Goal: Entertainment & Leisure: Consume media (video, audio)

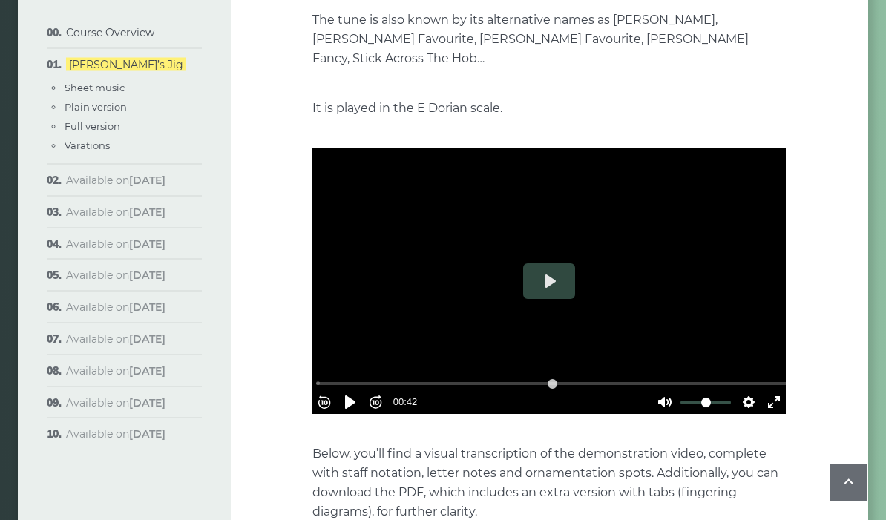
scroll to position [344, 0]
click at [767, 391] on button "Exit fullscreen Enter fullscreen" at bounding box center [774, 403] width 24 height 24
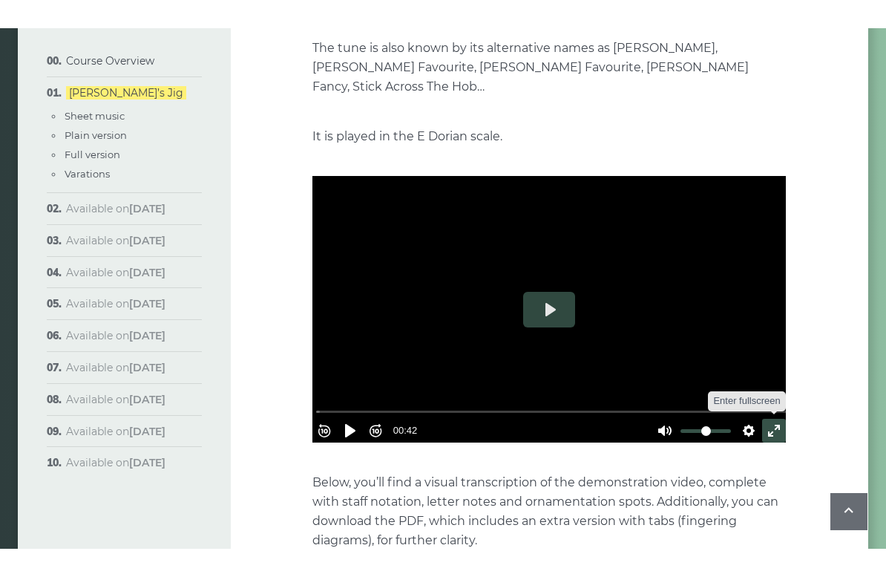
scroll to position [18, 0]
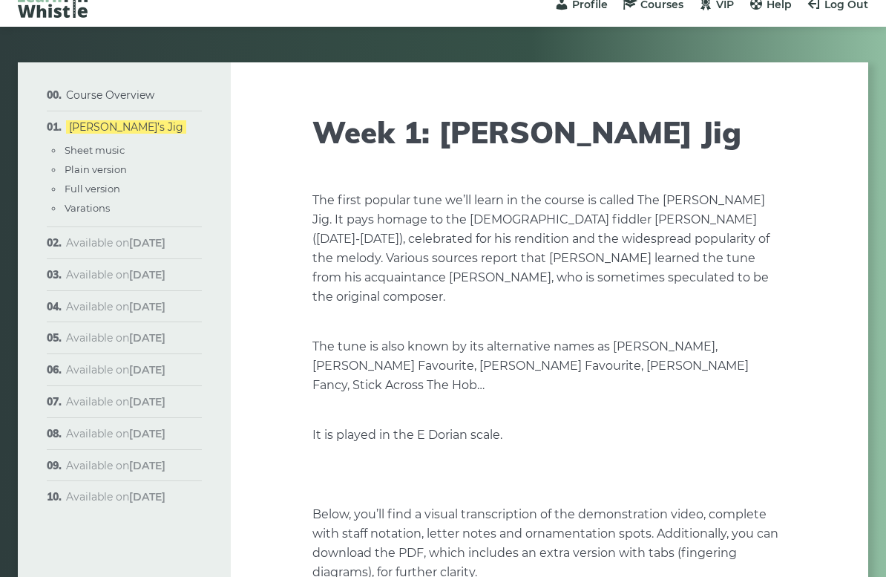
click at [523, 457] on button "Play" at bounding box center [549, 475] width 52 height 36
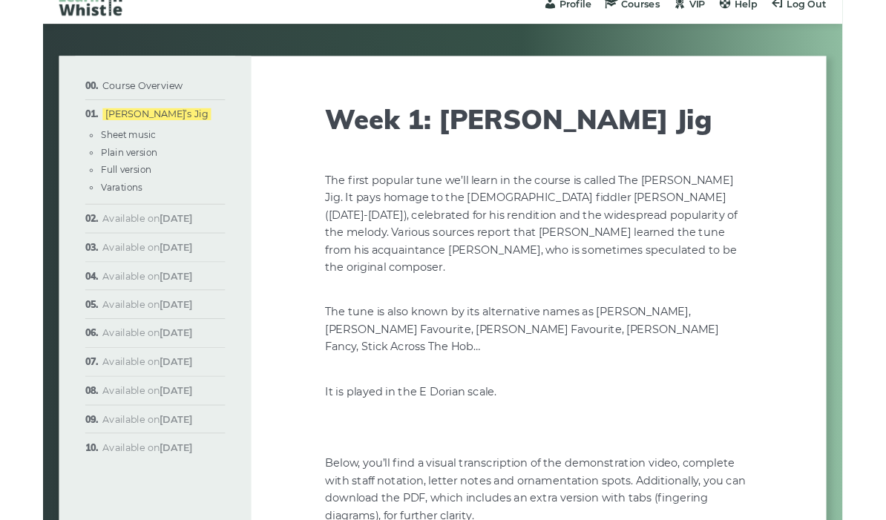
scroll to position [344, 0]
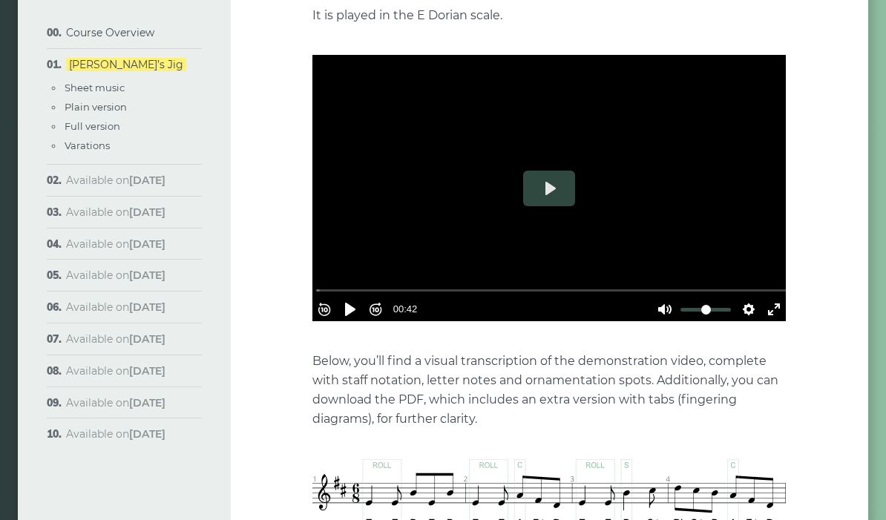
scroll to position [455, 0]
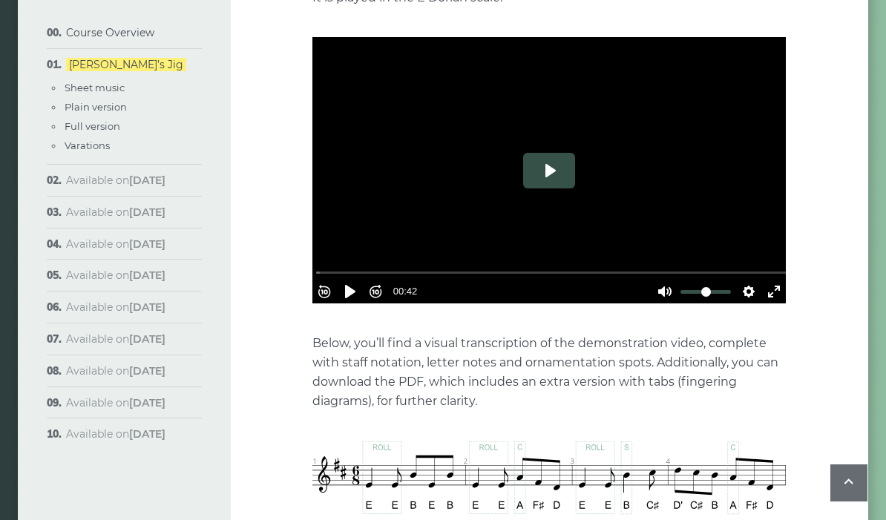
click at [551, 153] on button "Play" at bounding box center [549, 171] width 52 height 36
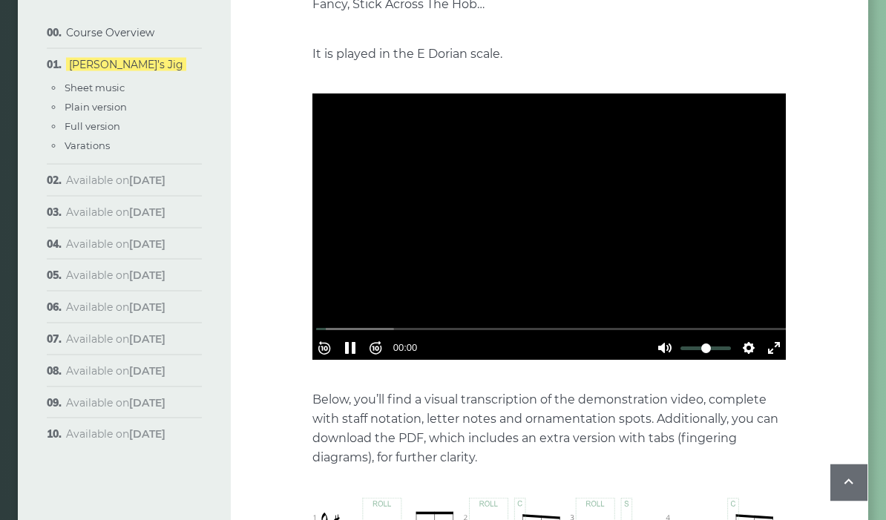
scroll to position [400, 0]
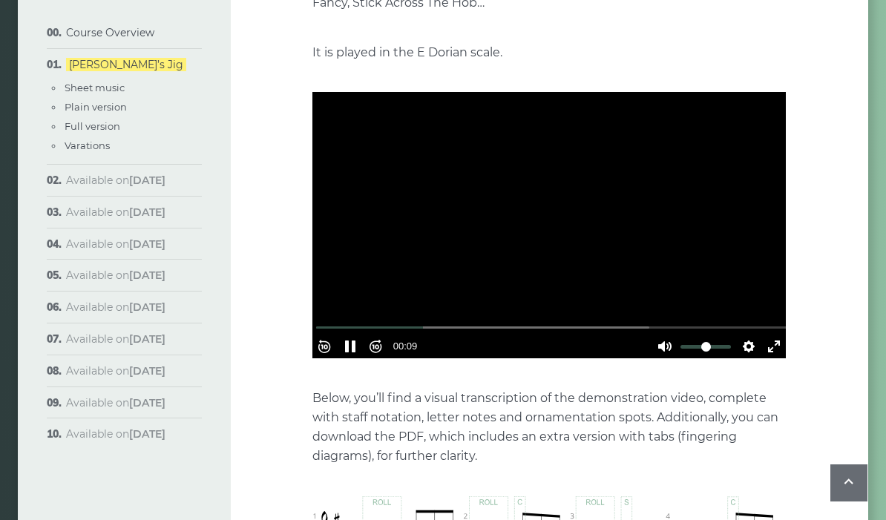
click at [486, 267] on div at bounding box center [550, 225] width 474 height 267
click at [457, 228] on div at bounding box center [550, 225] width 474 height 267
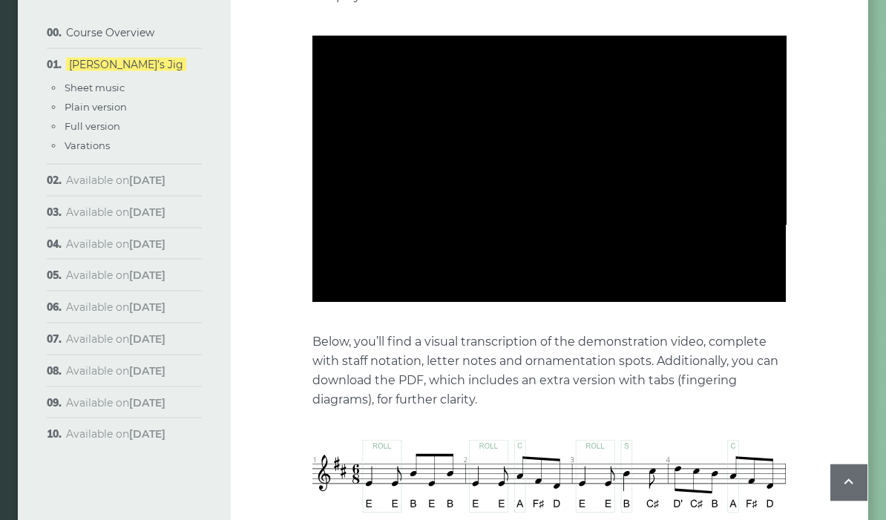
scroll to position [457, 0]
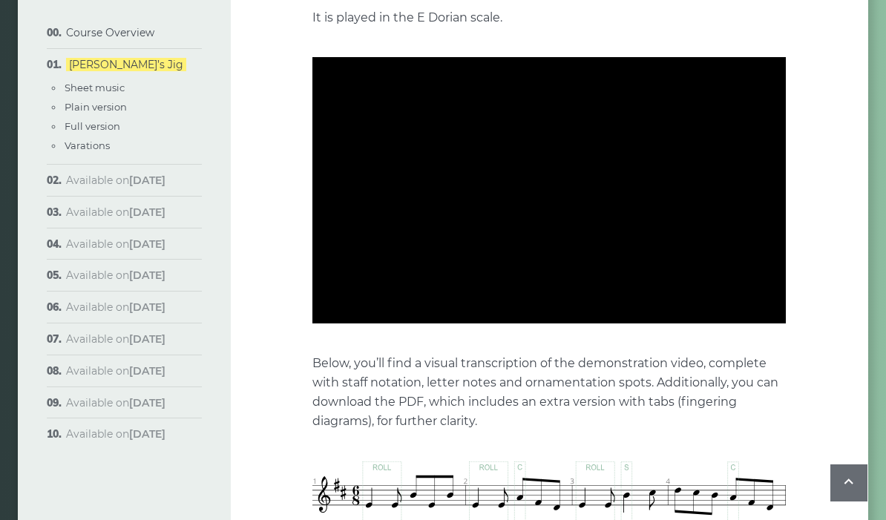
type input "***"
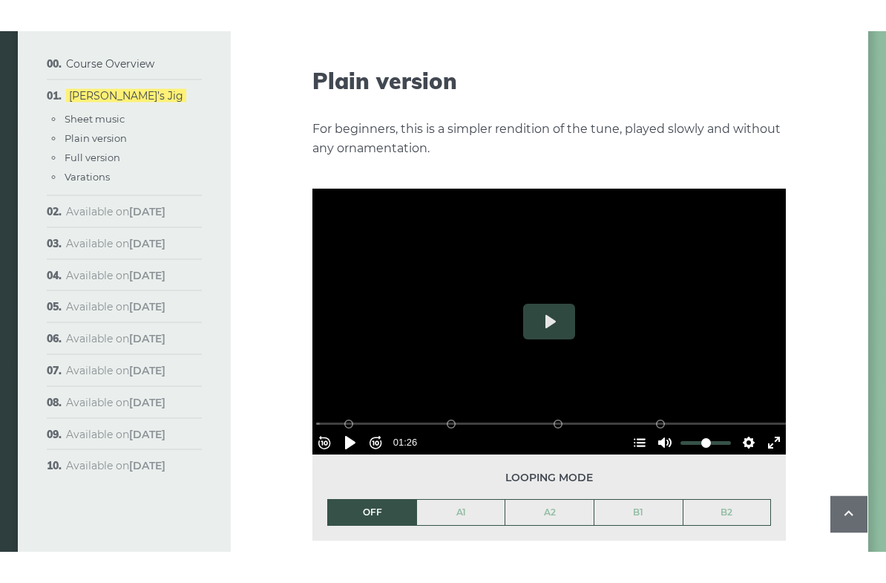
scroll to position [1649, 0]
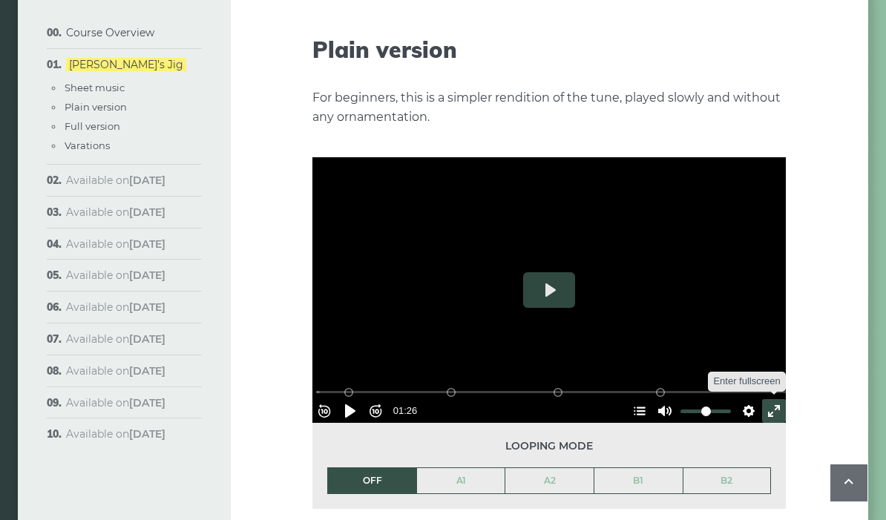
click at [769, 399] on button "Exit fullscreen Enter fullscreen" at bounding box center [774, 411] width 24 height 24
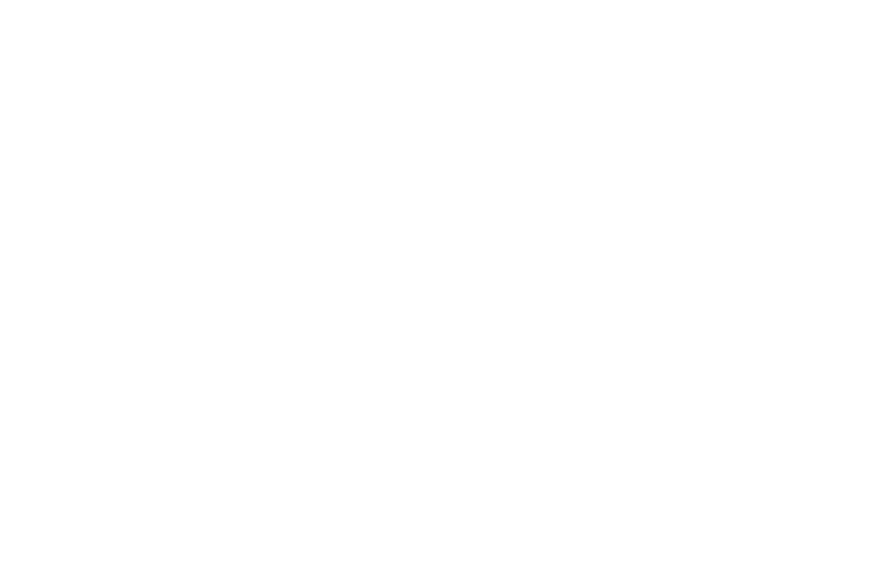
scroll to position [18, 0]
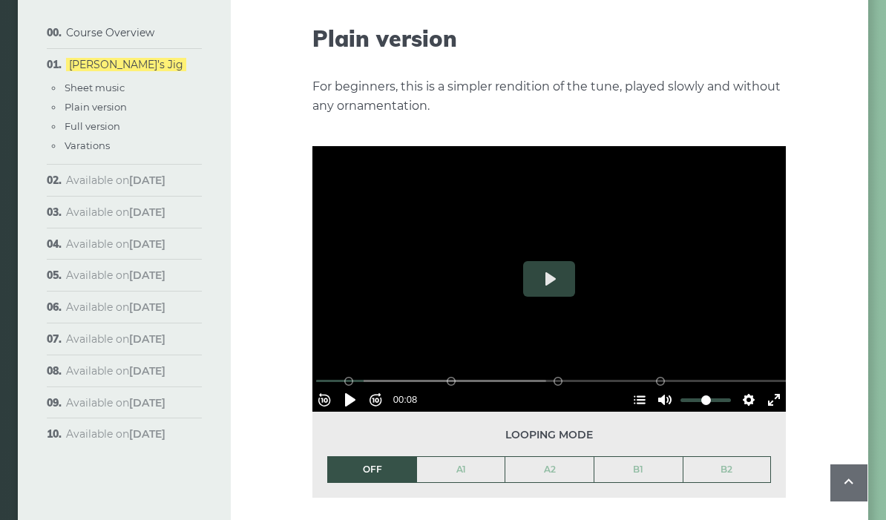
scroll to position [1648, 0]
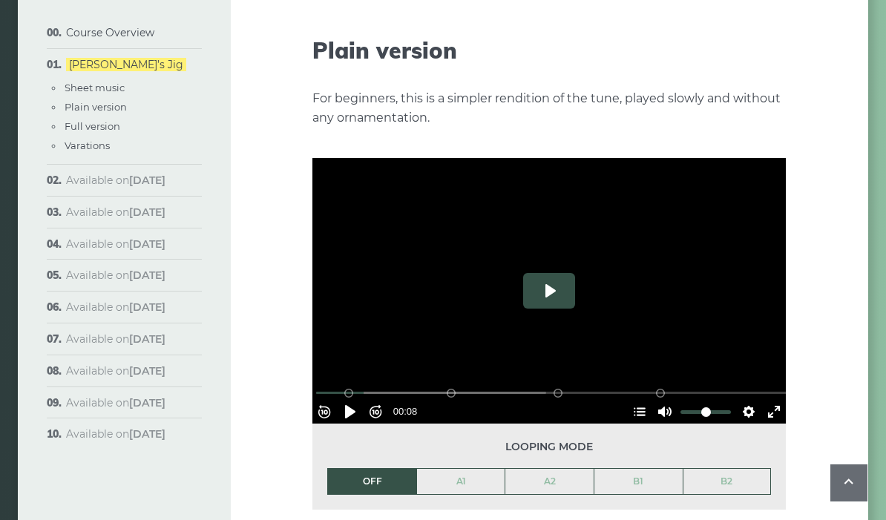
click at [558, 273] on button "Play" at bounding box center [549, 291] width 52 height 36
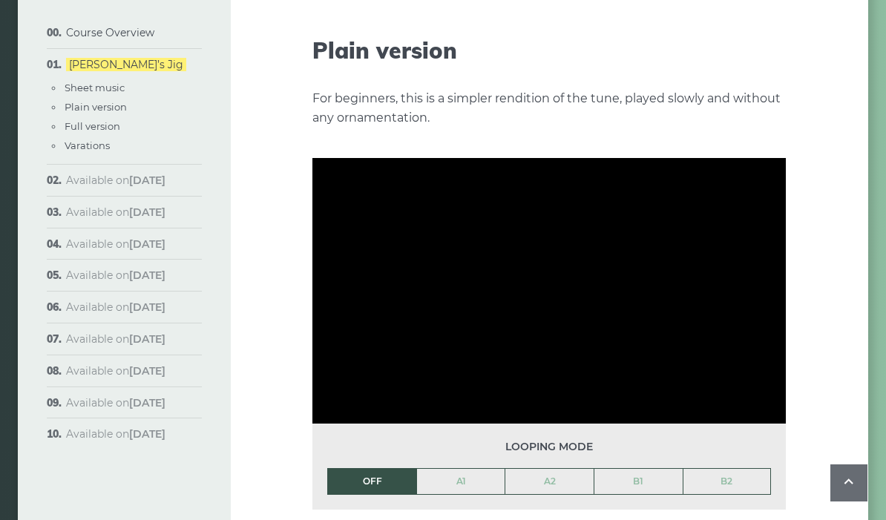
click at [457, 469] on link "A1" at bounding box center [461, 481] width 88 height 25
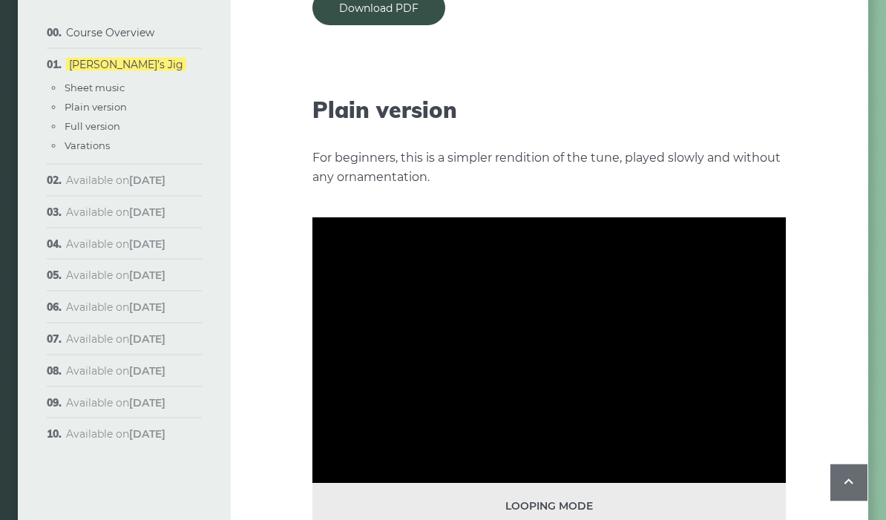
scroll to position [1583, 0]
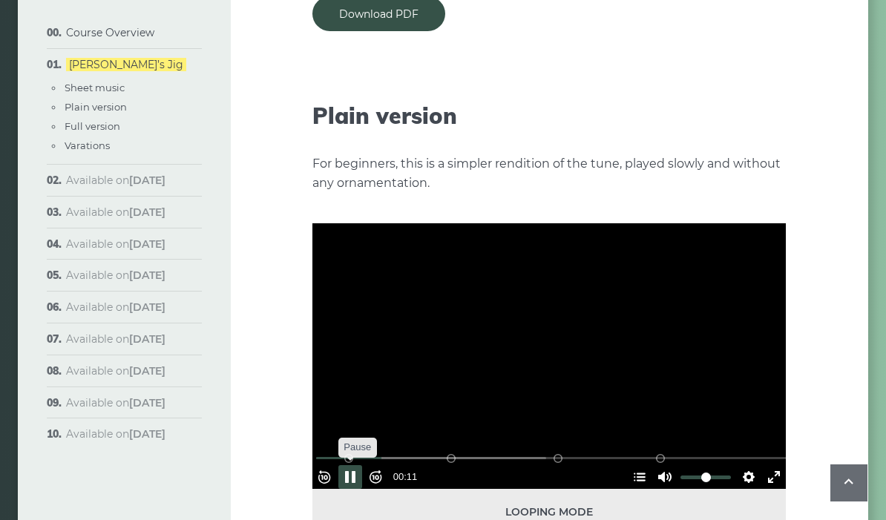
click at [360, 466] on button "Pause Play" at bounding box center [351, 478] width 24 height 24
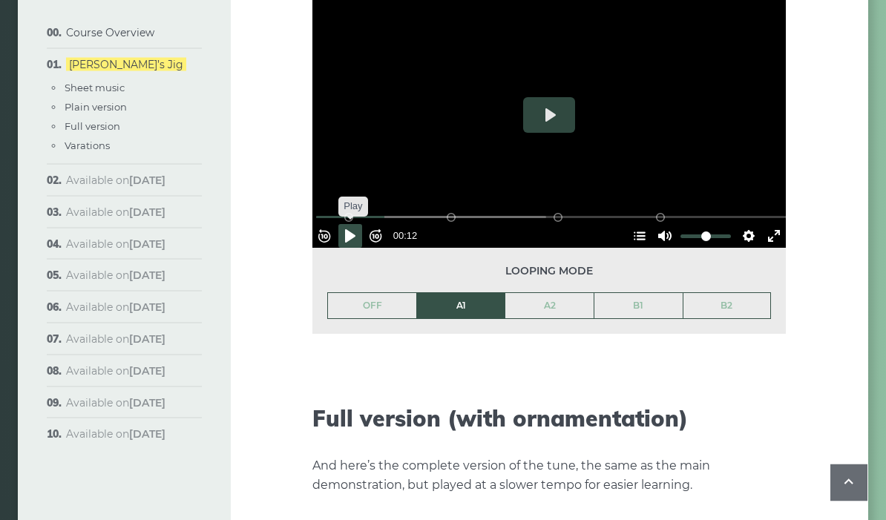
scroll to position [1824, 0]
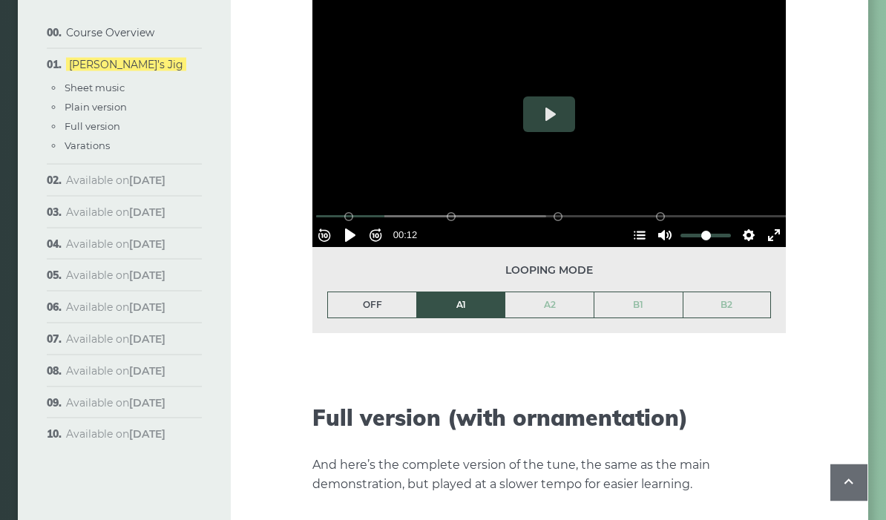
click at [379, 293] on link "OFF" at bounding box center [372, 305] width 88 height 25
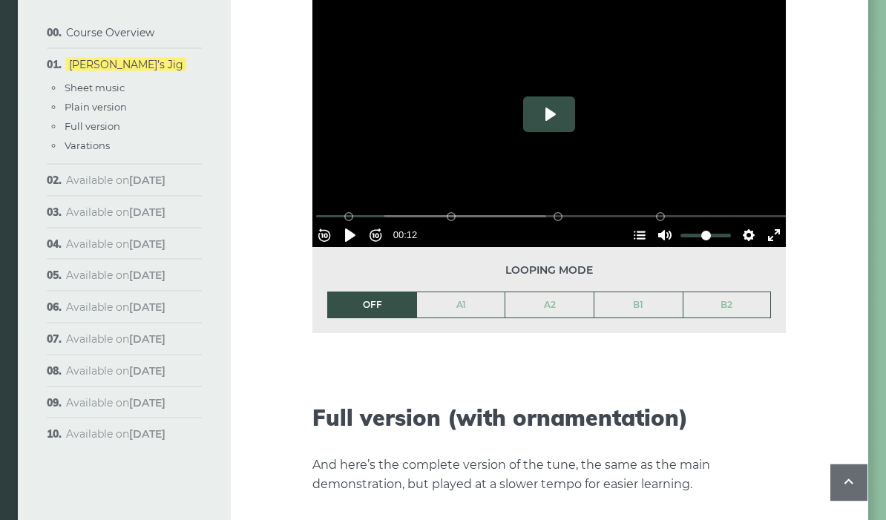
click at [558, 97] on button "Play" at bounding box center [549, 115] width 52 height 36
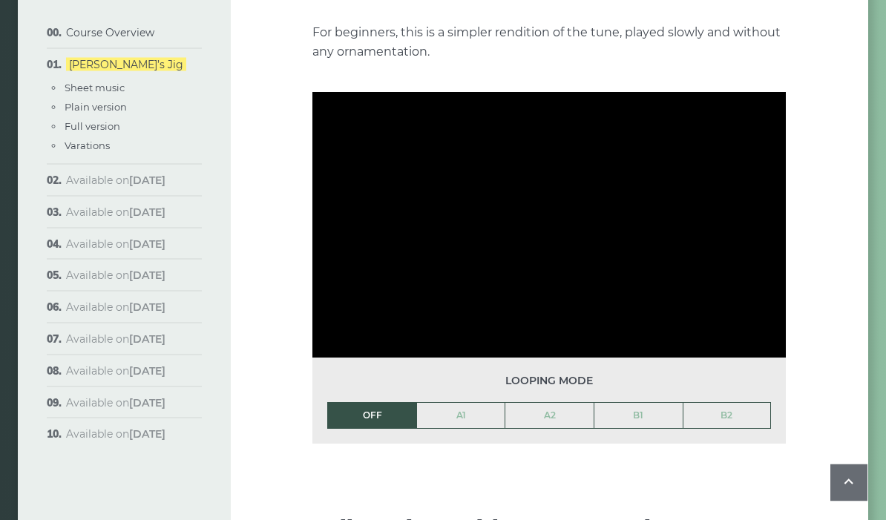
scroll to position [1714, 0]
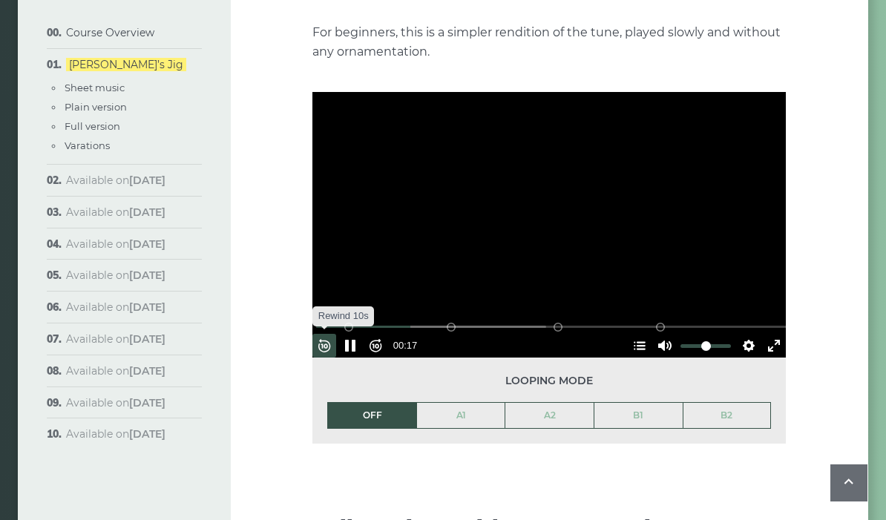
click at [334, 334] on button "Rewind 10s" at bounding box center [325, 346] width 24 height 24
click at [333, 334] on button "Rewind 10s" at bounding box center [325, 346] width 24 height 24
click at [336, 334] on button "Rewind 10s" at bounding box center [325, 346] width 24 height 24
click at [344, 321] on div "Rewind 10s Pause Play Forward 10s % buffered 00:00 B2 (Bars 25-32) B1 (Bars 17-…" at bounding box center [550, 326] width 474 height 64
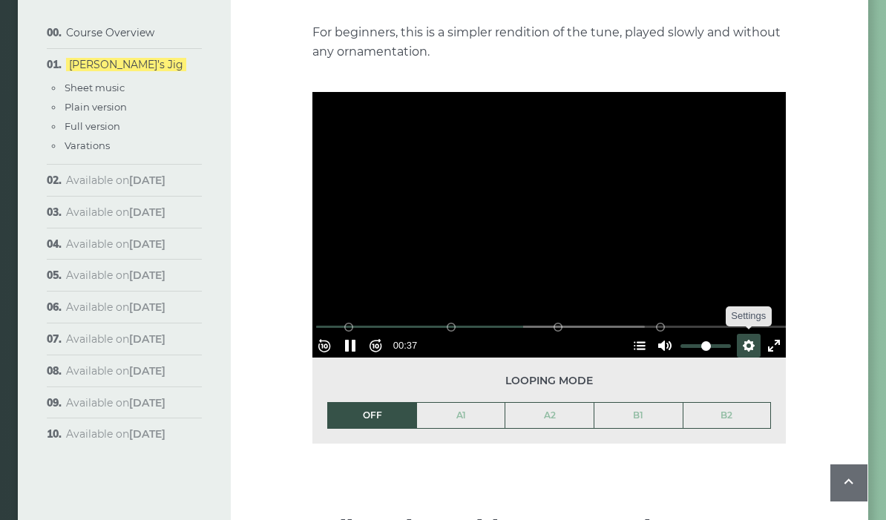
click at [737, 334] on button "Settings" at bounding box center [749, 346] width 24 height 24
click at [730, 302] on span "Speed Normal" at bounding box center [701, 310] width 74 height 16
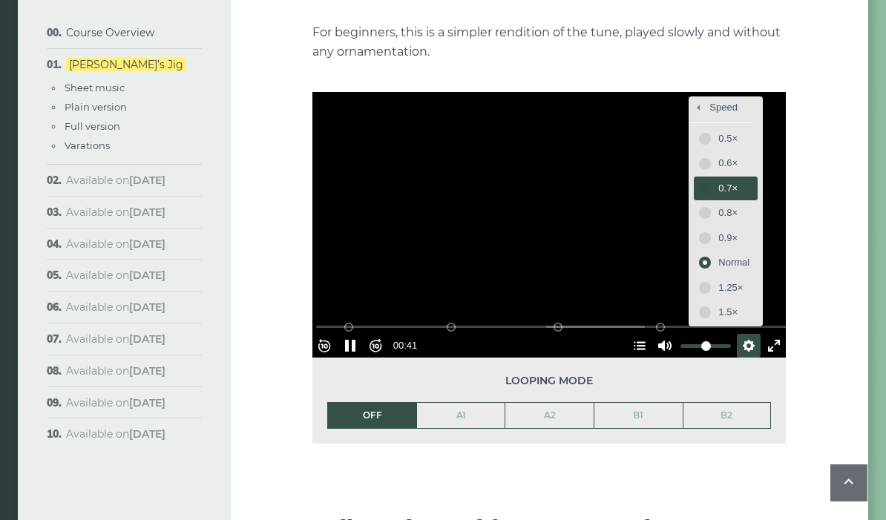
click at [727, 180] on span "0.7×" at bounding box center [734, 188] width 31 height 16
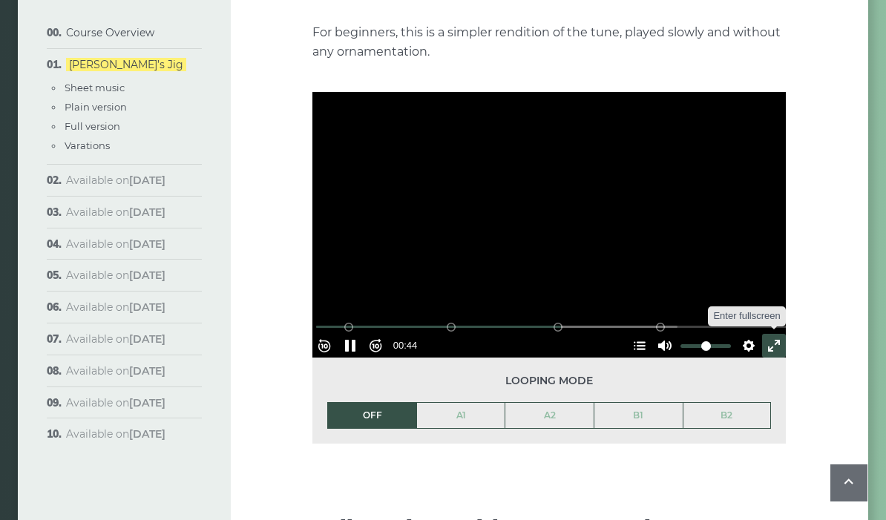
click at [763, 334] on button "Exit fullscreen Enter fullscreen" at bounding box center [774, 346] width 24 height 24
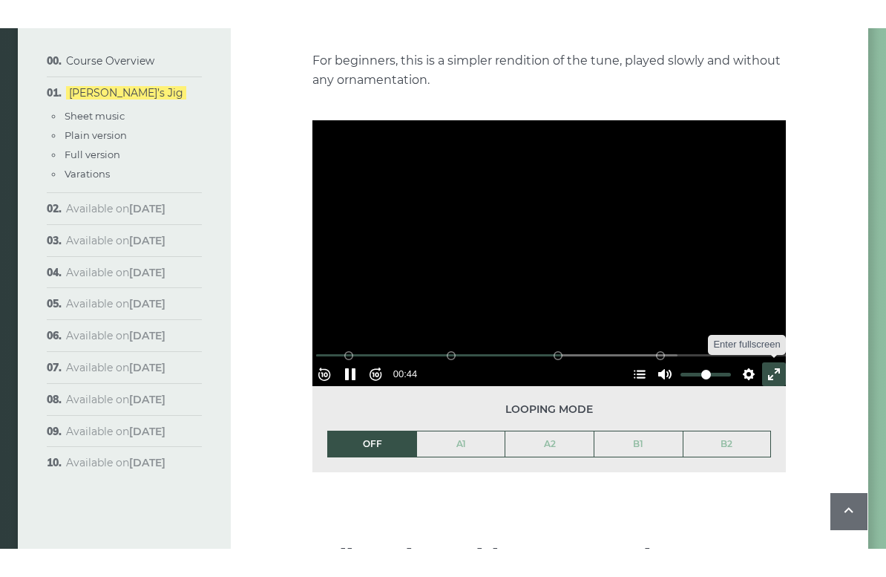
scroll to position [18, 0]
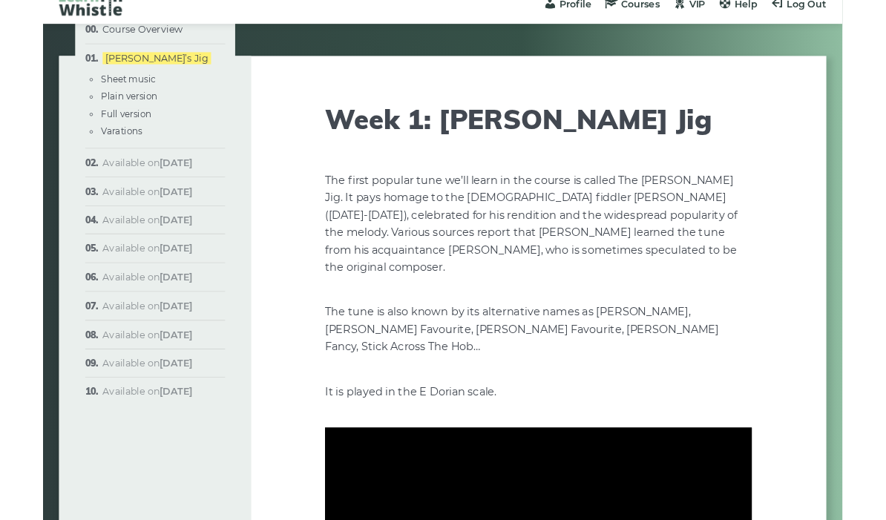
scroll to position [1660, 0]
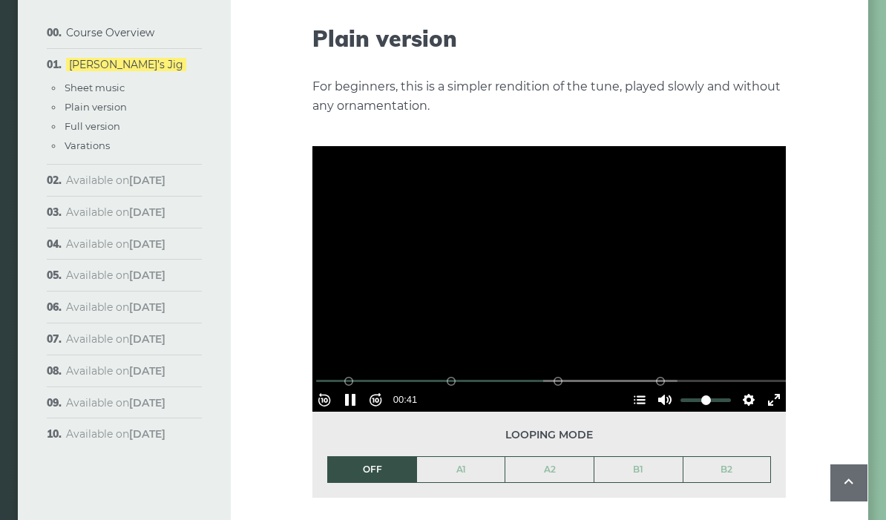
click at [454, 229] on div at bounding box center [550, 279] width 474 height 267
click at [356, 388] on button "Pause Play" at bounding box center [351, 400] width 24 height 24
type input "*****"
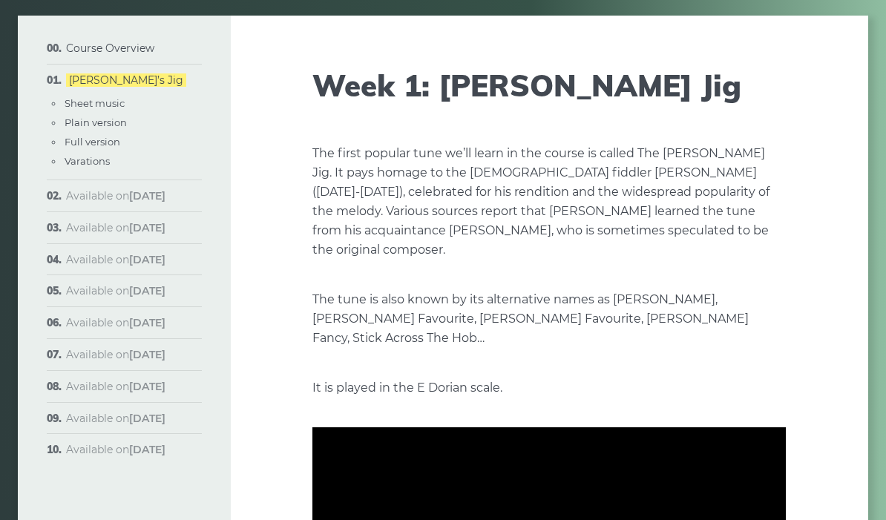
scroll to position [0, 0]
